Goal: Navigation & Orientation: Find specific page/section

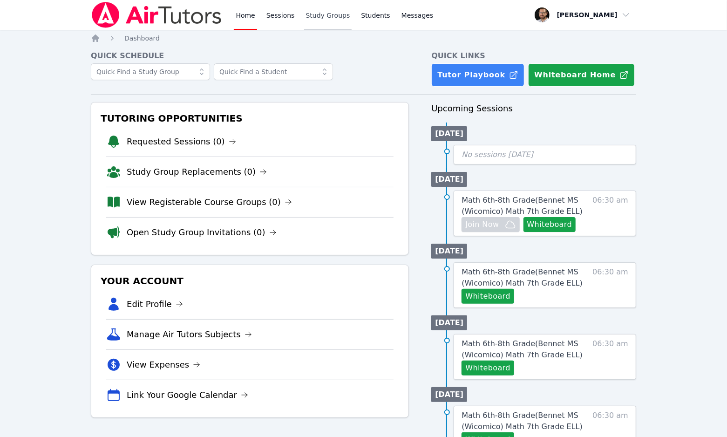
click at [326, 19] on link "Study Groups" at bounding box center [328, 15] width 48 height 30
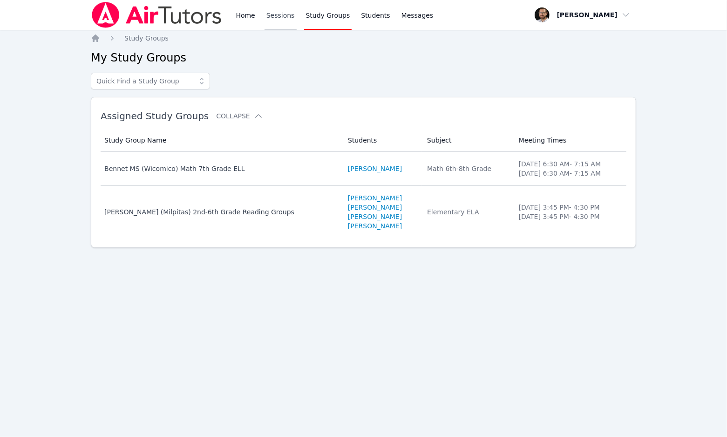
click at [275, 17] on link "Sessions" at bounding box center [280, 15] width 32 height 30
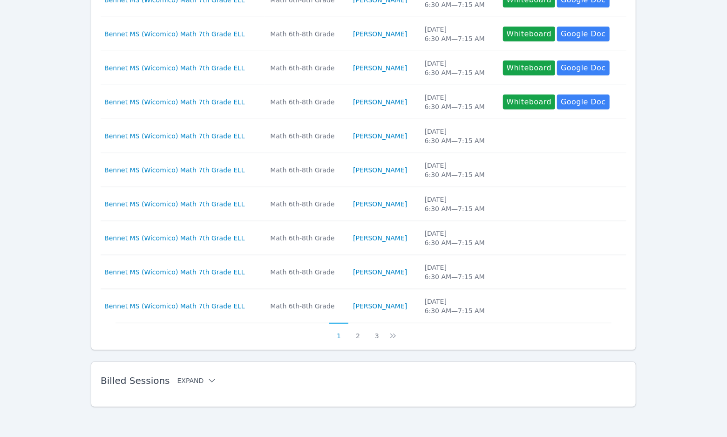
click at [193, 378] on button "Expand" at bounding box center [197, 380] width 40 height 9
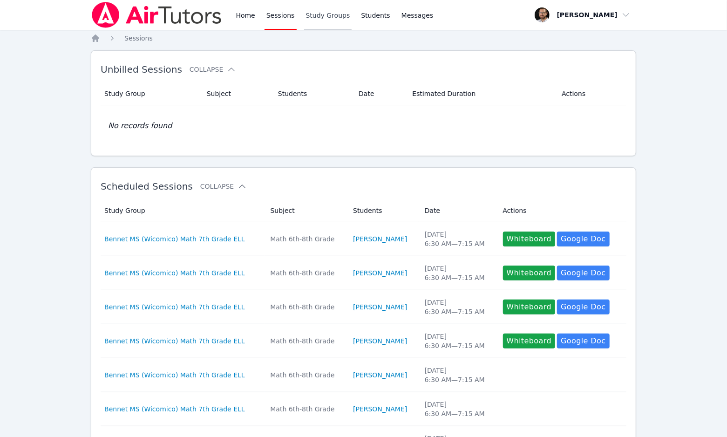
click at [324, 11] on link "Study Groups" at bounding box center [328, 15] width 48 height 30
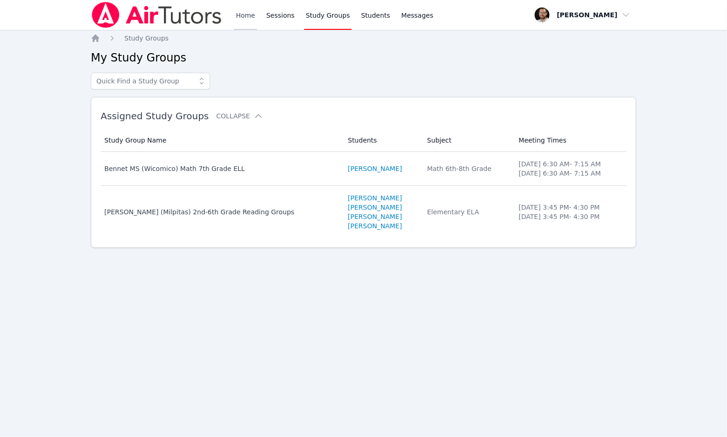
click at [246, 14] on link "Home" at bounding box center [245, 15] width 23 height 30
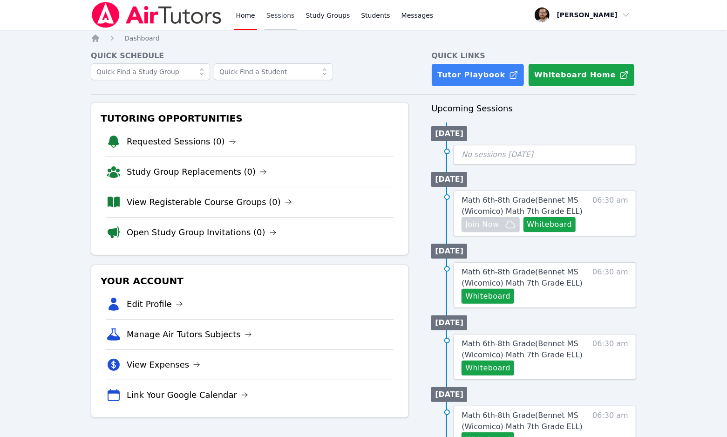
click at [274, 21] on link "Sessions" at bounding box center [280, 15] width 32 height 30
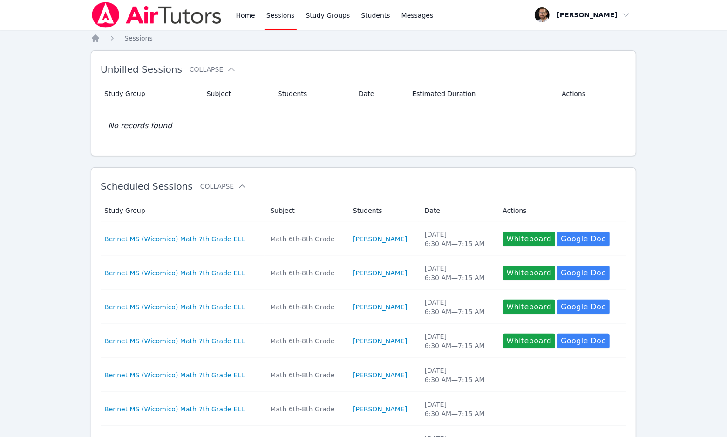
click at [274, 21] on link "Sessions" at bounding box center [280, 15] width 32 height 30
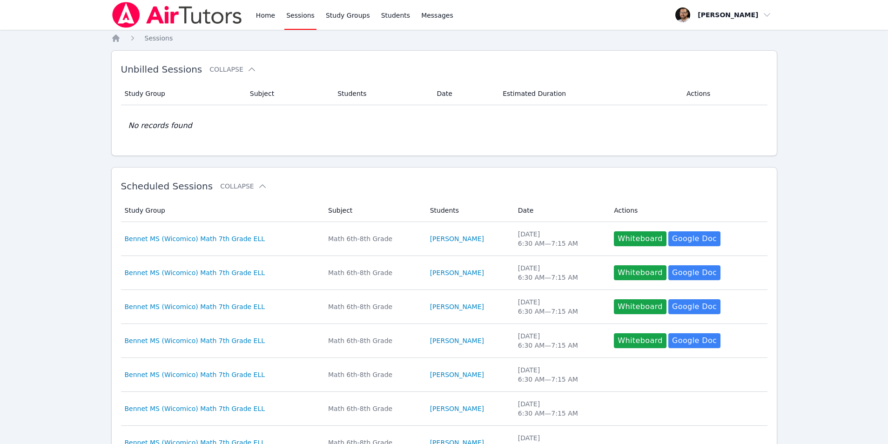
click at [726, 0] on div "Open user menu [PERSON_NAME]" at bounding box center [723, 15] width 107 height 30
click at [726, 16] on span "button" at bounding box center [724, 15] width 102 height 20
click at [711, 40] on link "Profile" at bounding box center [727, 36] width 89 height 17
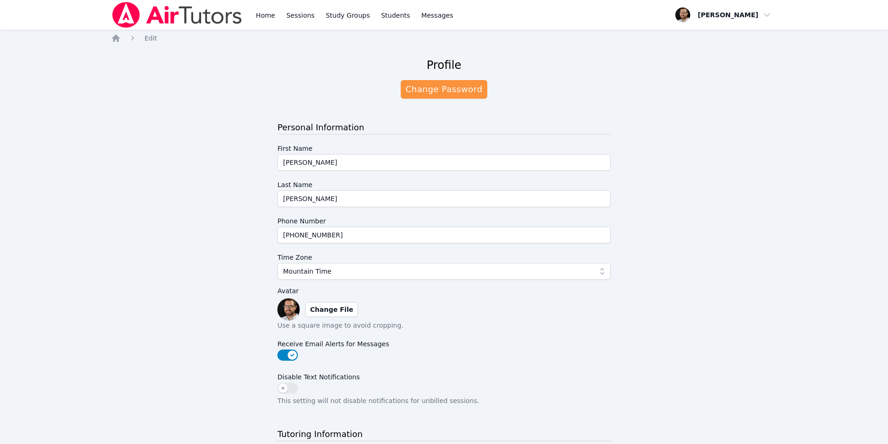
click at [248, 10] on div "Home Sessions Study Groups Students Messages" at bounding box center [283, 15] width 344 height 30
click at [256, 14] on link "Home" at bounding box center [265, 15] width 23 height 30
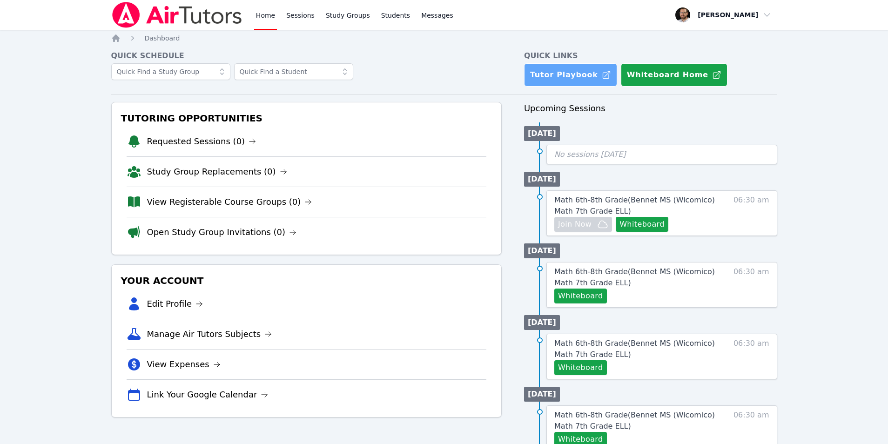
click at [574, 75] on link "Tutor Playbook" at bounding box center [570, 74] width 93 height 23
click at [306, 20] on link "Sessions" at bounding box center [300, 15] width 32 height 30
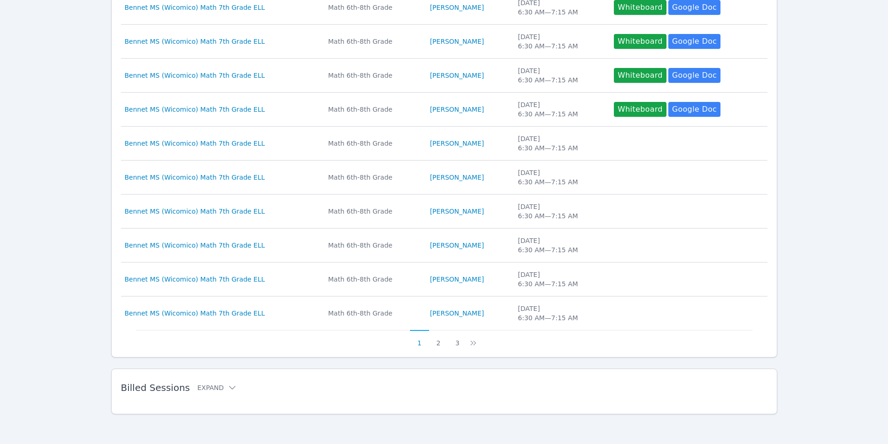
scroll to position [234, 0]
click at [175, 394] on div "Billed Sessions Expand" at bounding box center [429, 388] width 617 height 26
click at [205, 392] on h2 "Billed Sessions Expand" at bounding box center [429, 387] width 617 height 11
click at [221, 388] on button "Expand" at bounding box center [217, 387] width 40 height 9
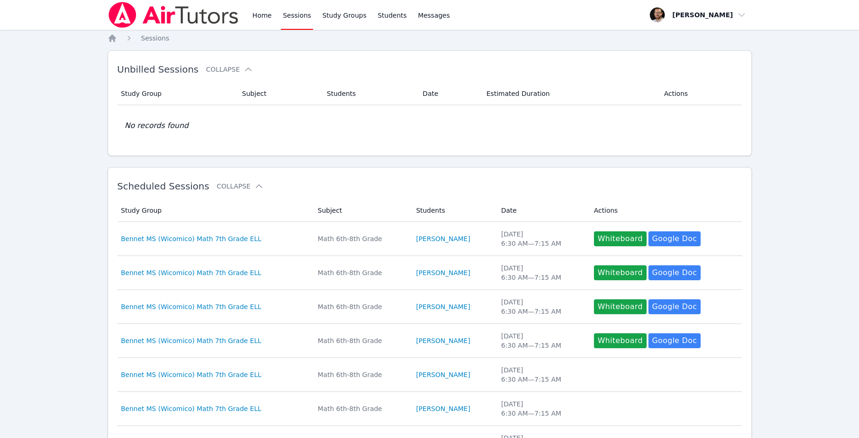
scroll to position [0, 0]
click at [114, 39] on icon "Breadcrumb" at bounding box center [111, 37] width 7 height 7
